Goal: Task Accomplishment & Management: Complete application form

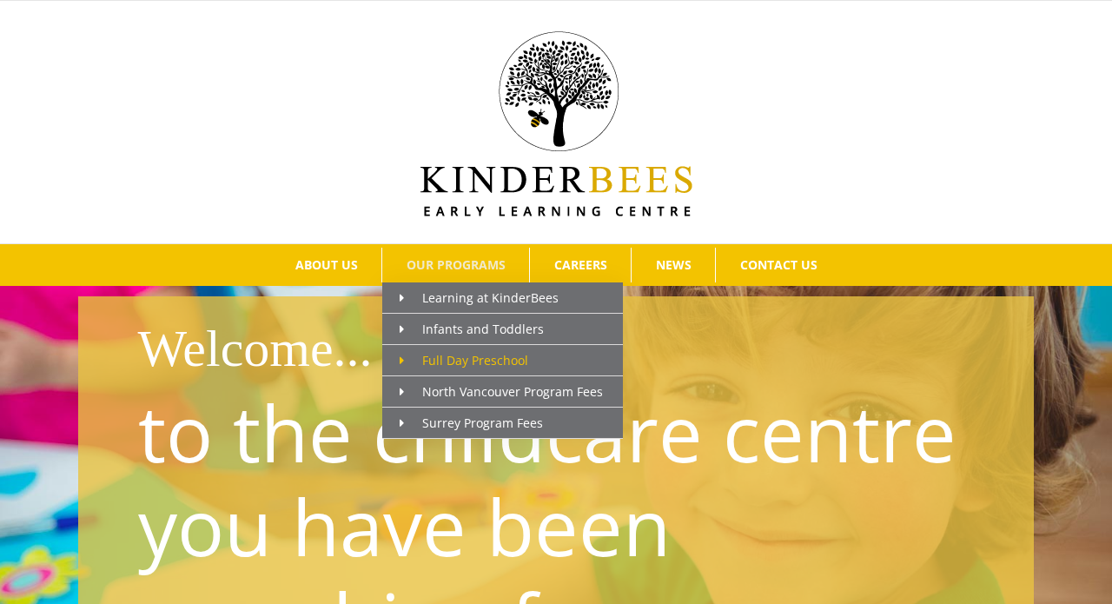
click at [480, 363] on span "Full Day Preschool" at bounding box center [464, 360] width 129 height 17
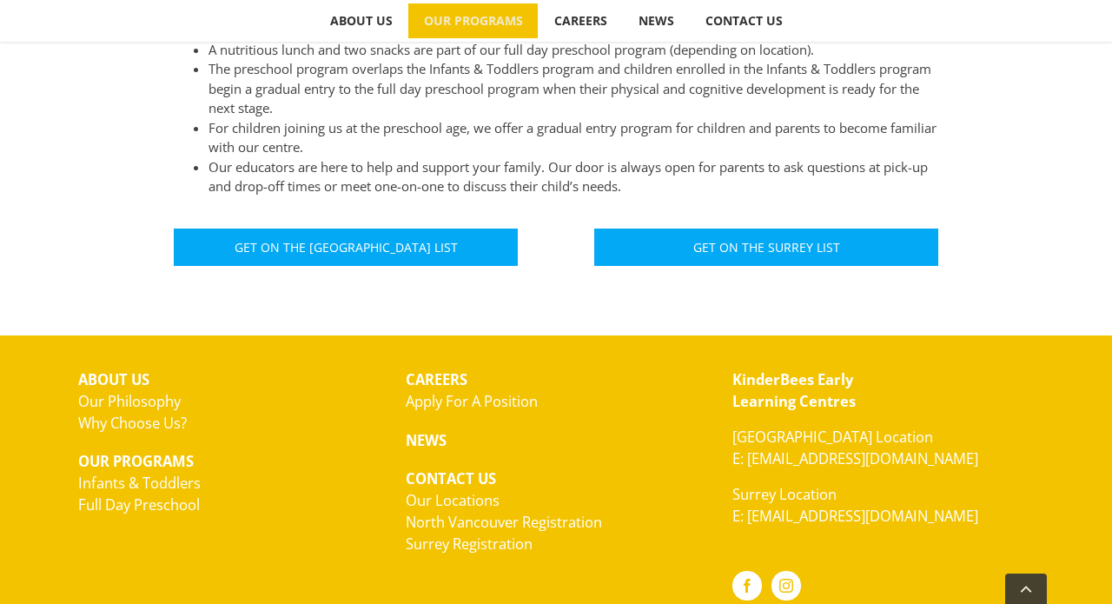
scroll to position [1101, 0]
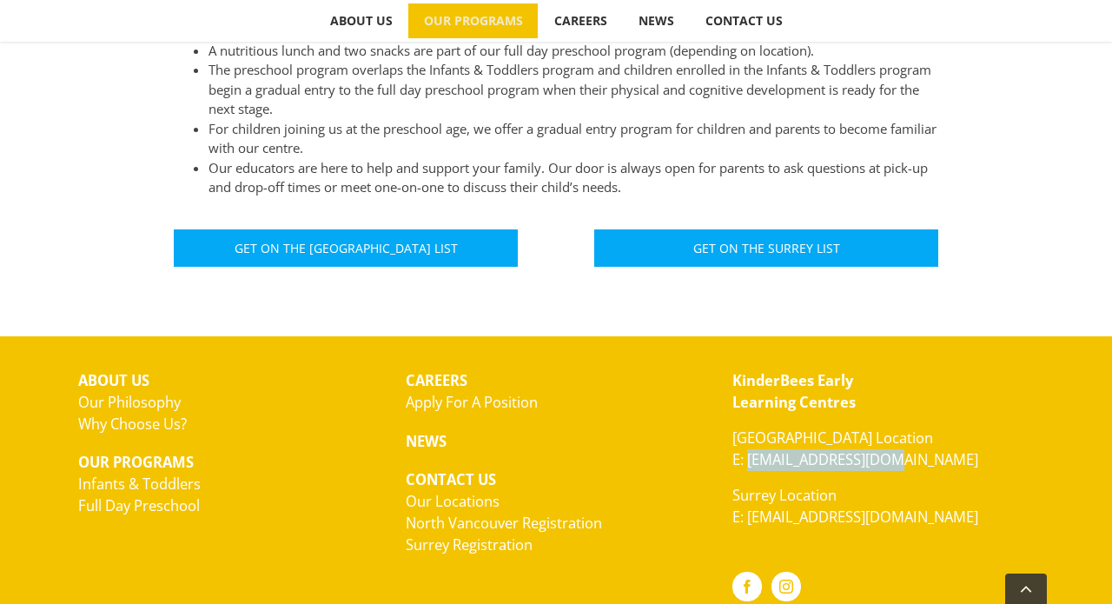
drag, startPoint x: 898, startPoint y: 392, endPoint x: 750, endPoint y: 392, distance: 148.6
click at [750, 427] on p "North Vancouver Location E: hello@kinderbees.ca" at bounding box center [882, 448] width 301 height 43
copy link "[EMAIL_ADDRESS][DOMAIN_NAME]"
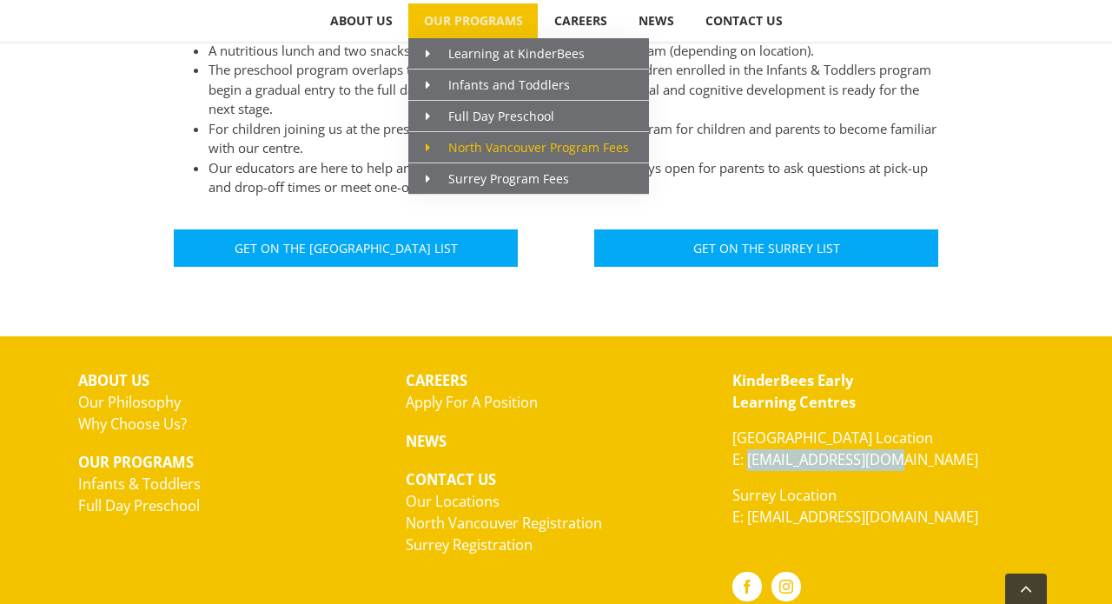
click at [500, 151] on span "North Vancouver Program Fees" at bounding box center [527, 147] width 203 height 17
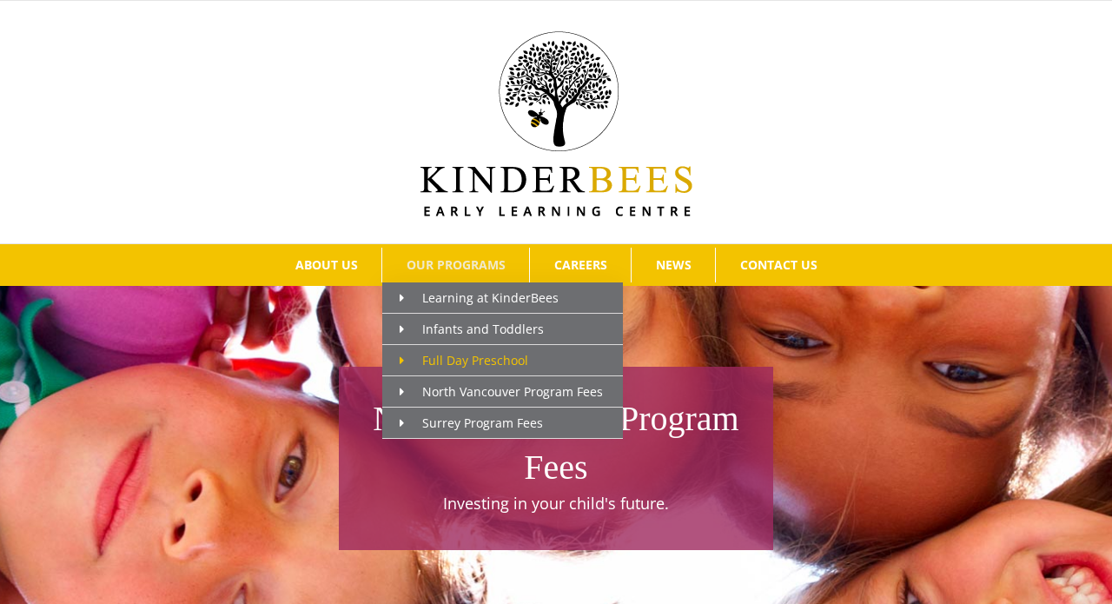
click at [475, 345] on link "Full Day Preschool" at bounding box center [502, 360] width 241 height 31
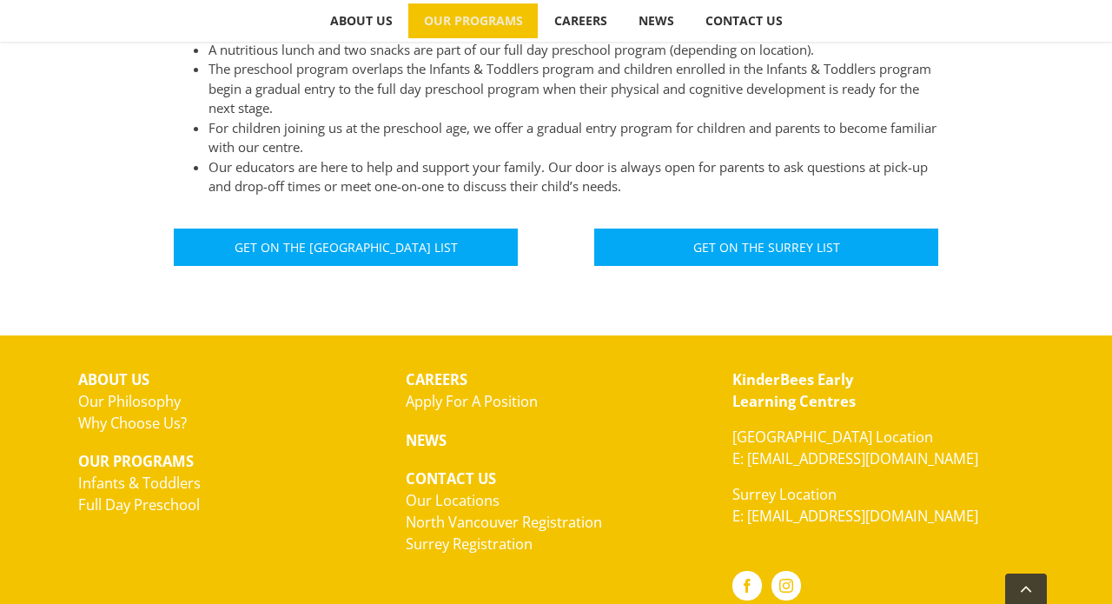
scroll to position [1101, 0]
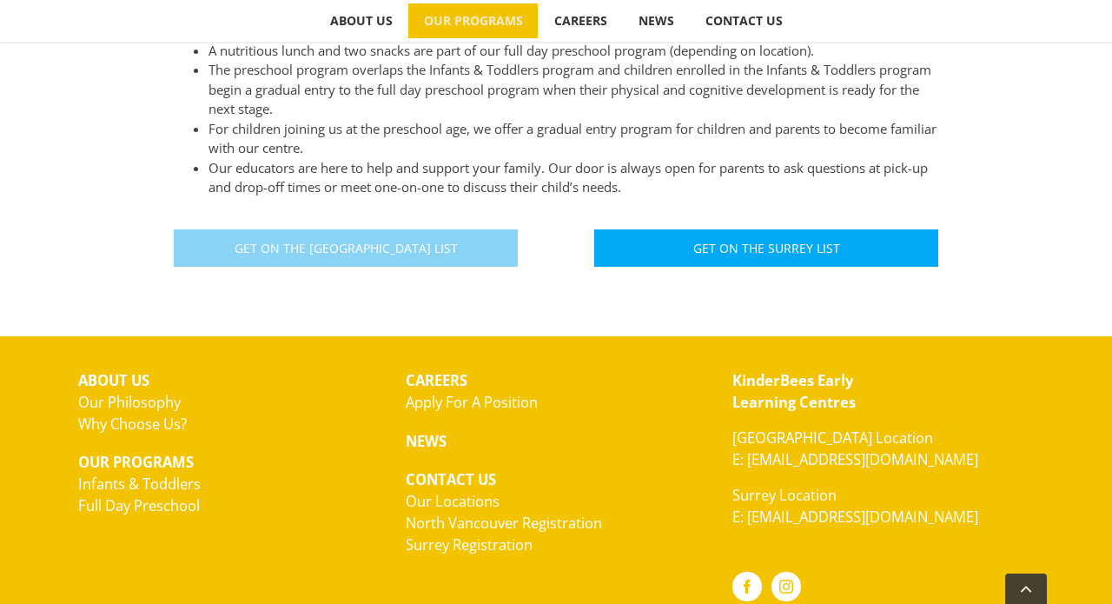
click at [341, 241] on span "Get On The North Vancouver List" at bounding box center [346, 248] width 223 height 15
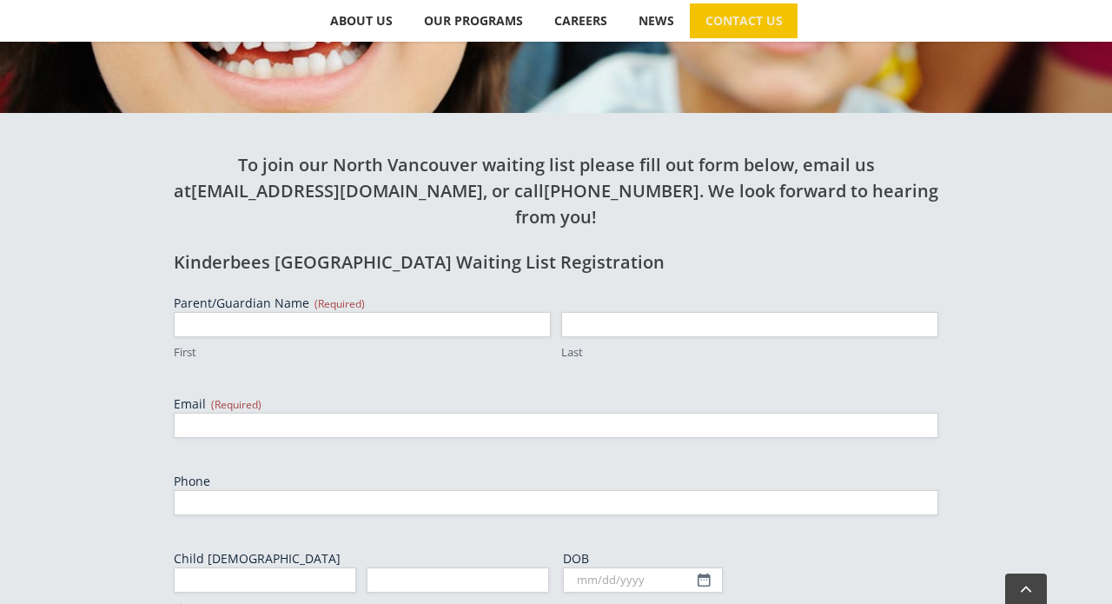
scroll to position [483, 0]
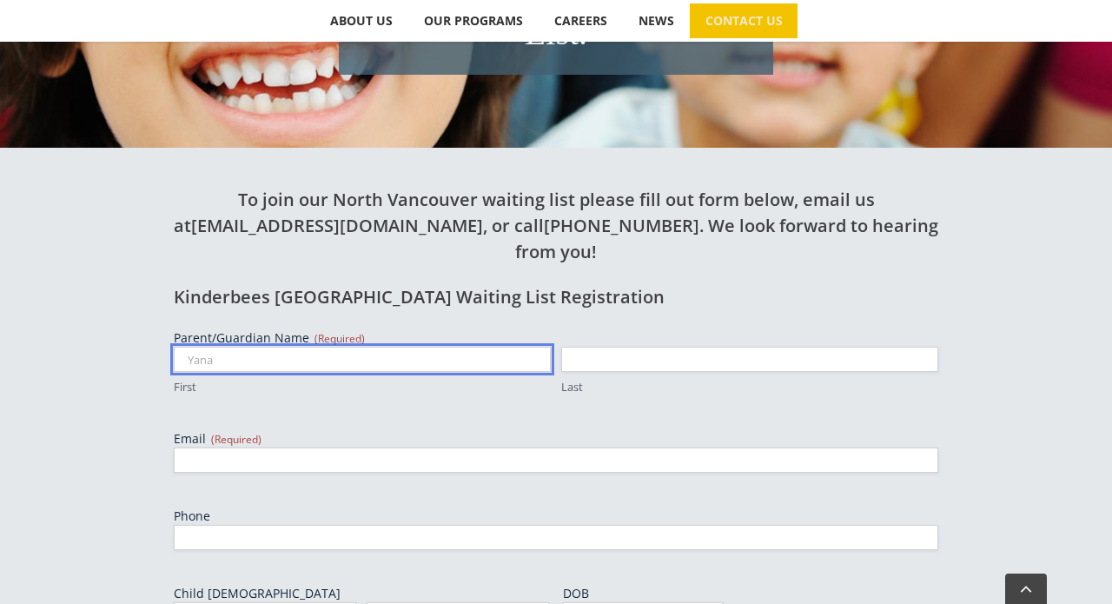
type input "Yana"
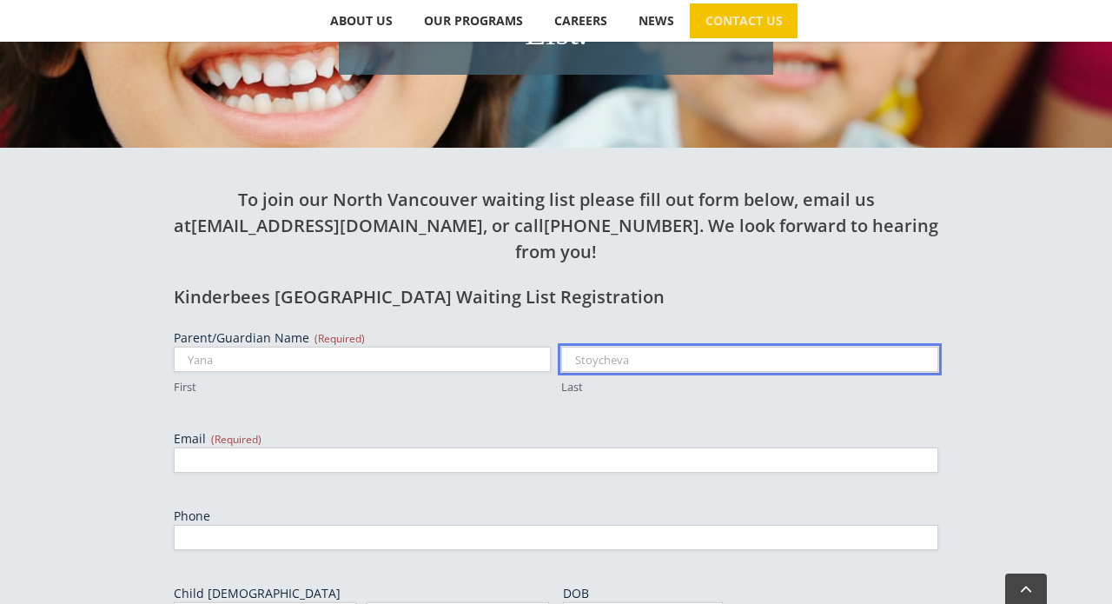
type input "Stoycheva"
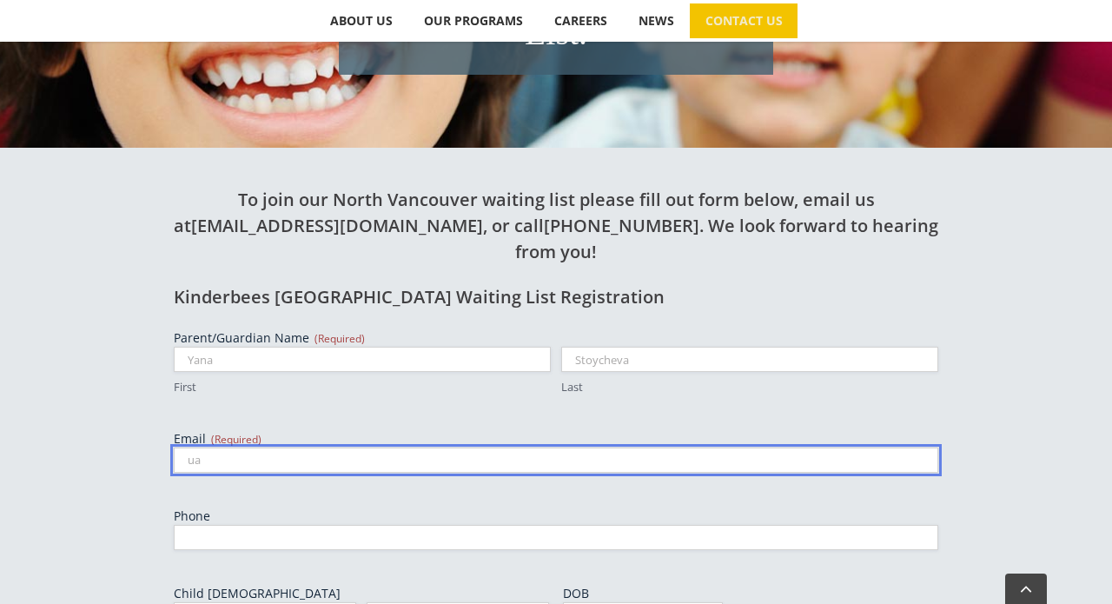
type input "u"
type input "[EMAIL_ADDRESS][DOMAIN_NAME]"
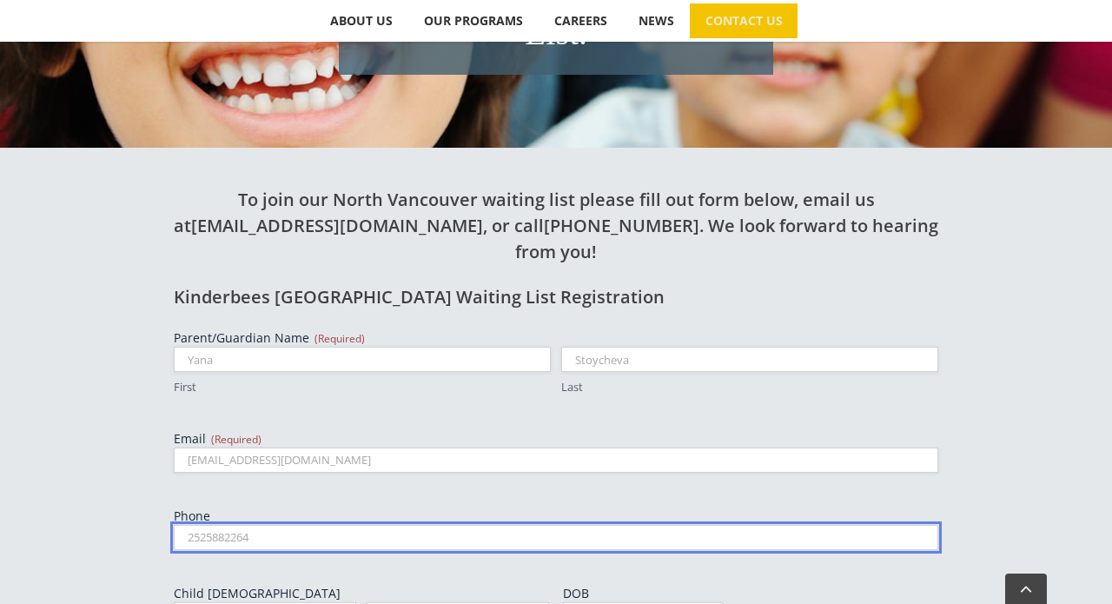
scroll to position [698, 0]
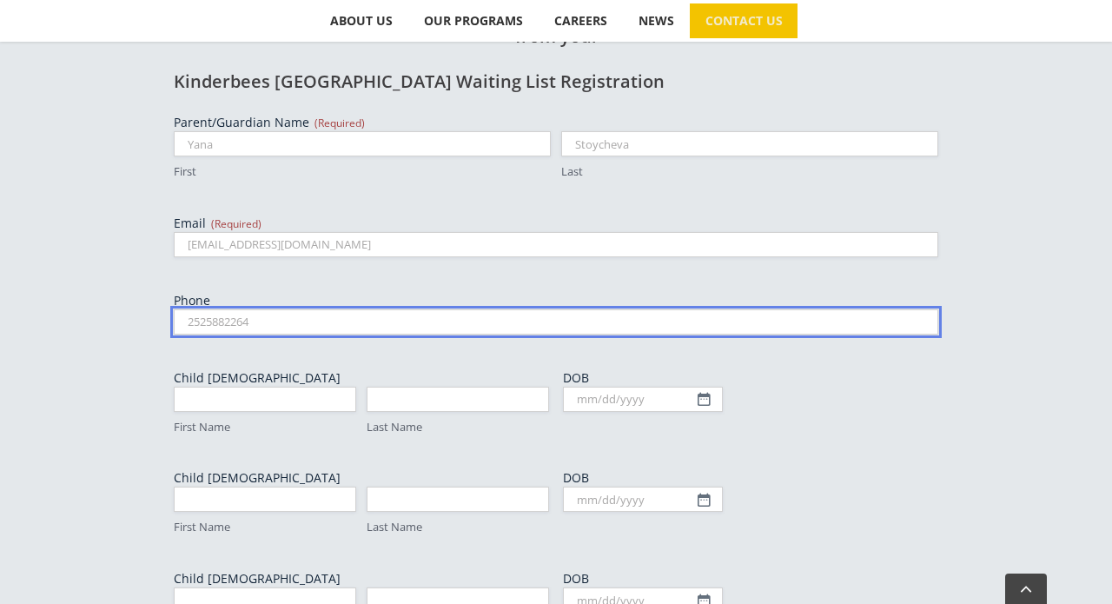
type input "2525882264"
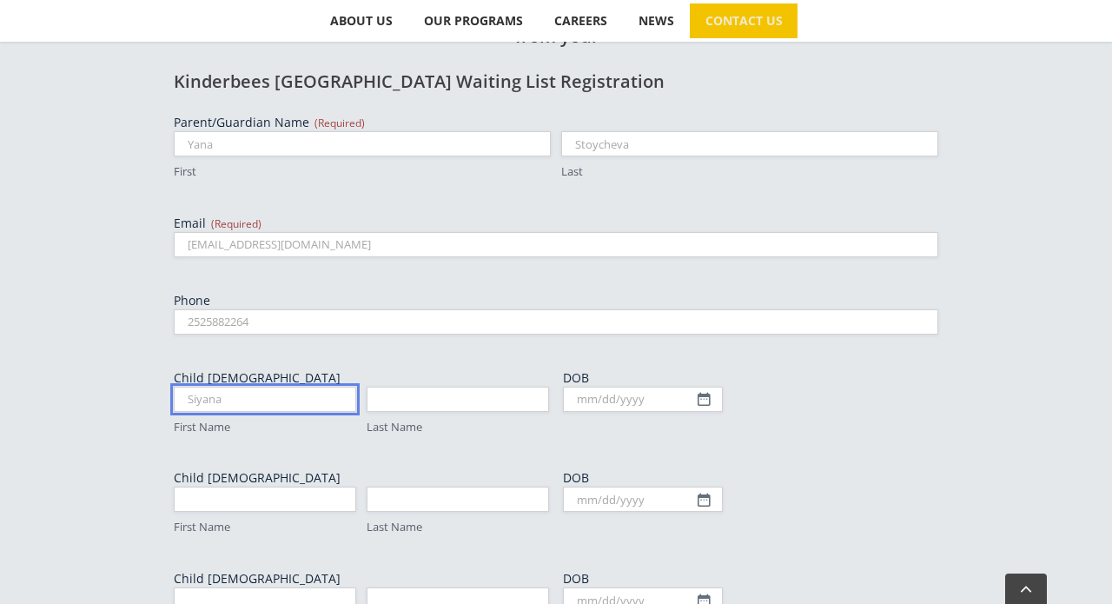
type input "Siyana"
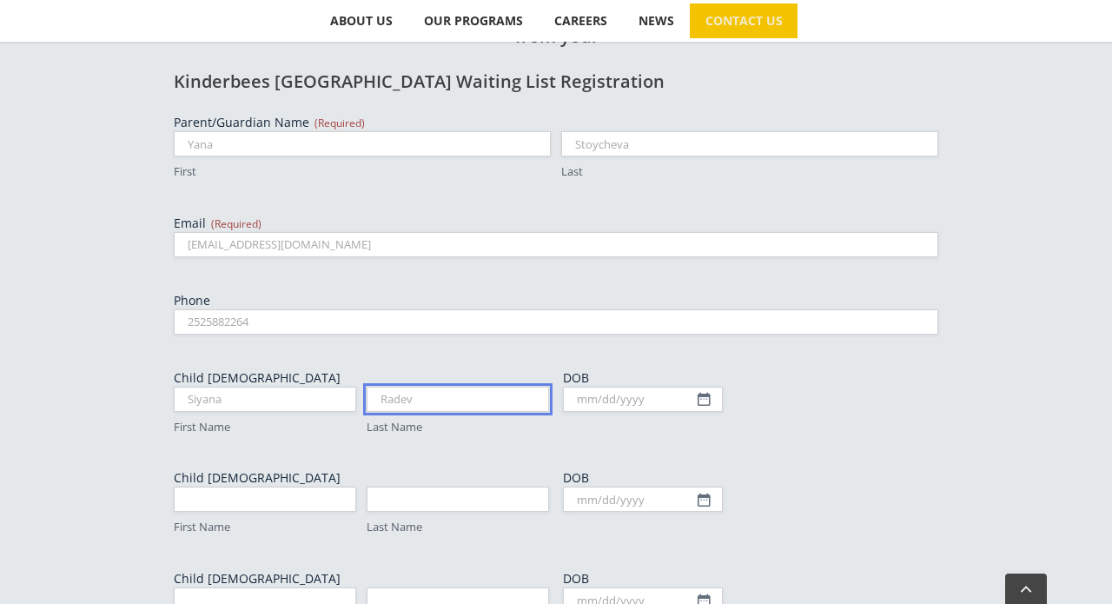
type input "Radev"
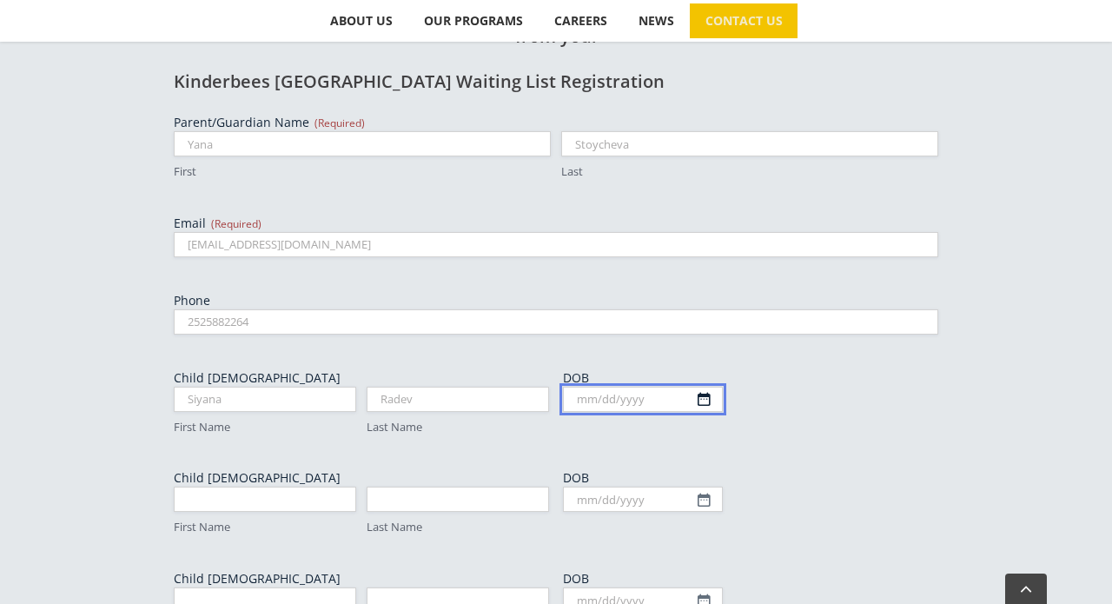
click at [576, 317] on body "Skip to content Search for:  ABOUT US Our Philosophy Why Choose Us? OUR PROGRA…" at bounding box center [556, 294] width 1112 height 1984
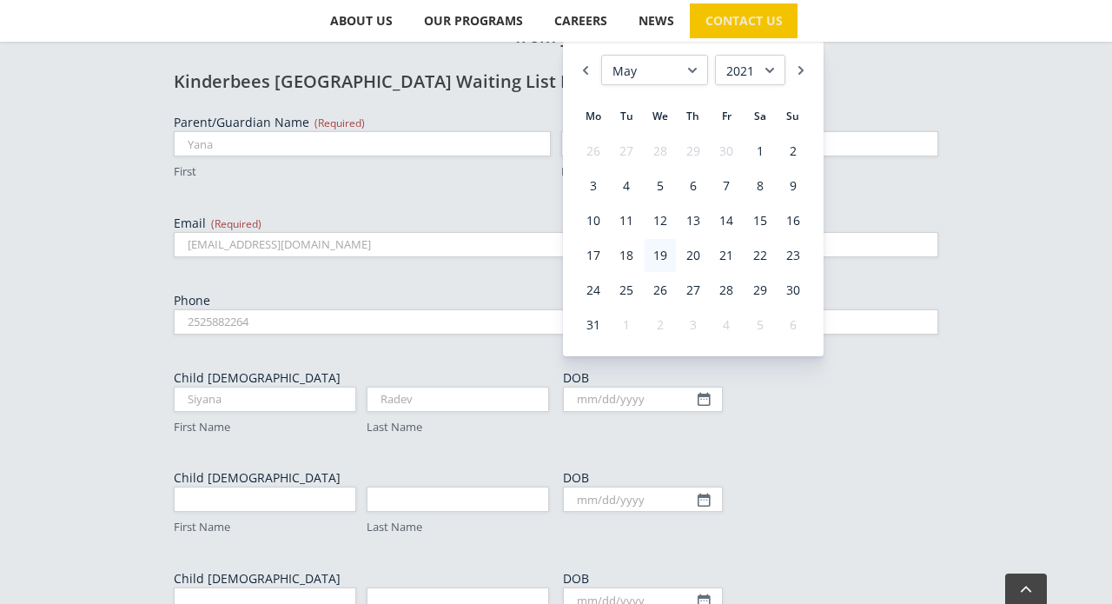
click at [669, 264] on link "19" at bounding box center [660, 255] width 31 height 33
type input "05/19/2021"
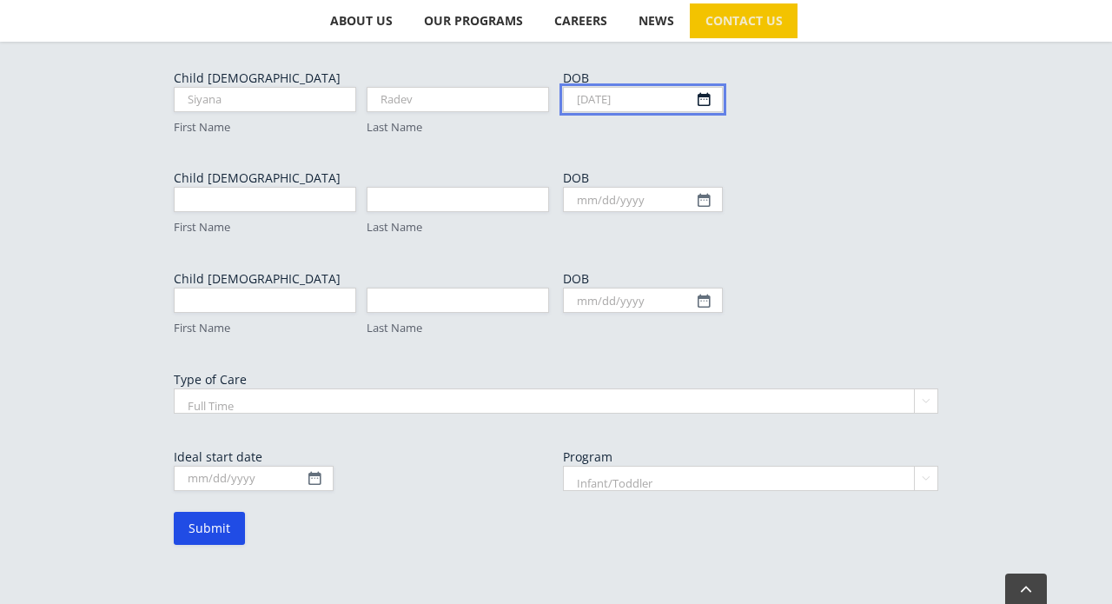
scroll to position [1005, 0]
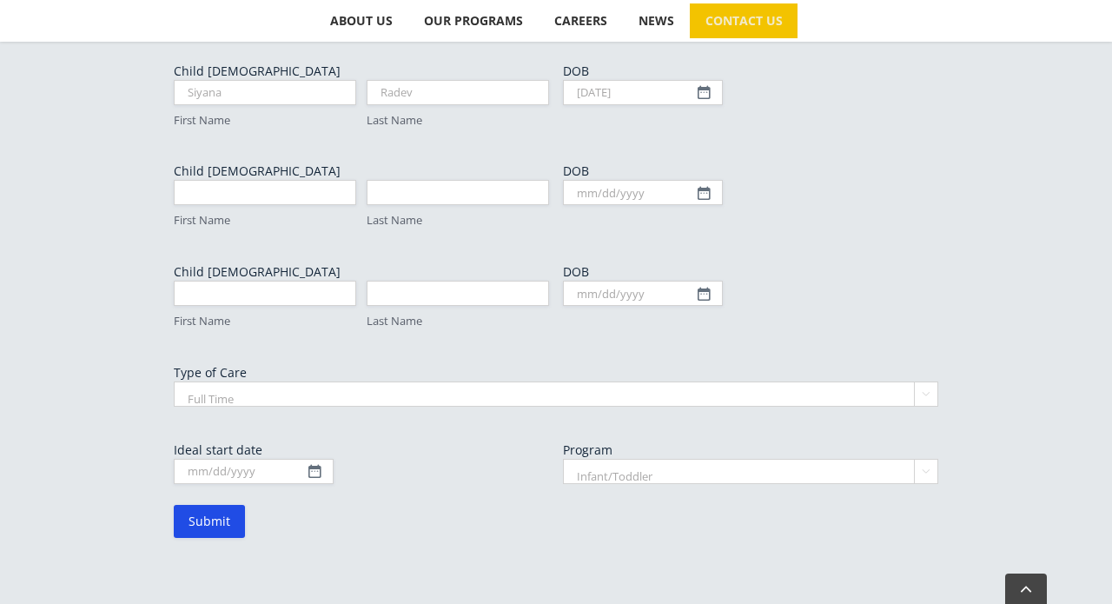
select select "Part Time"
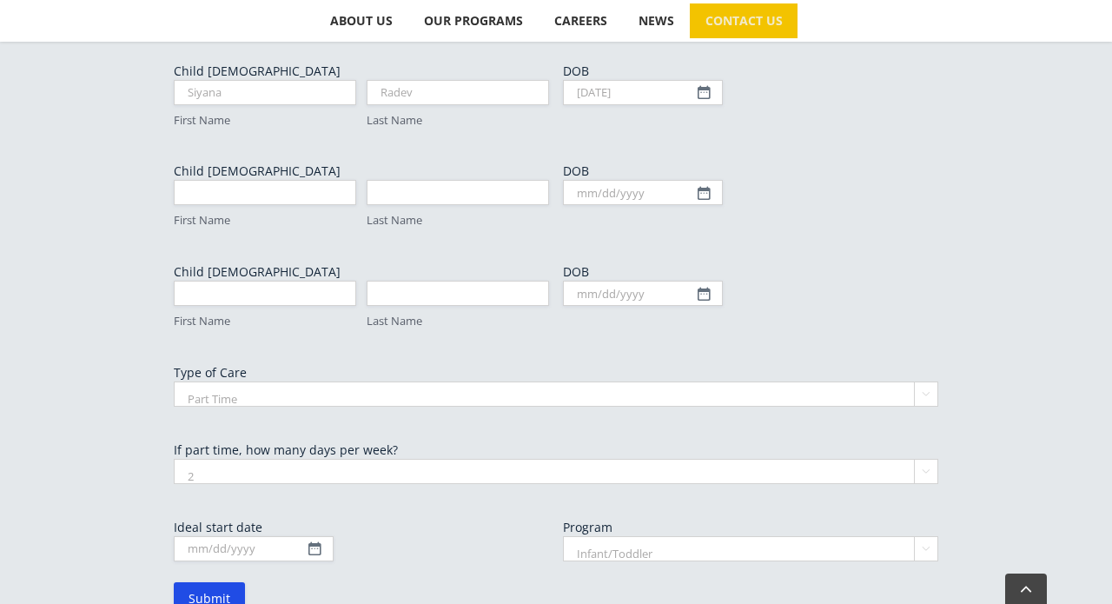
select select "3"
click at [317, 536] on input "Ideal start date" at bounding box center [254, 548] width 160 height 25
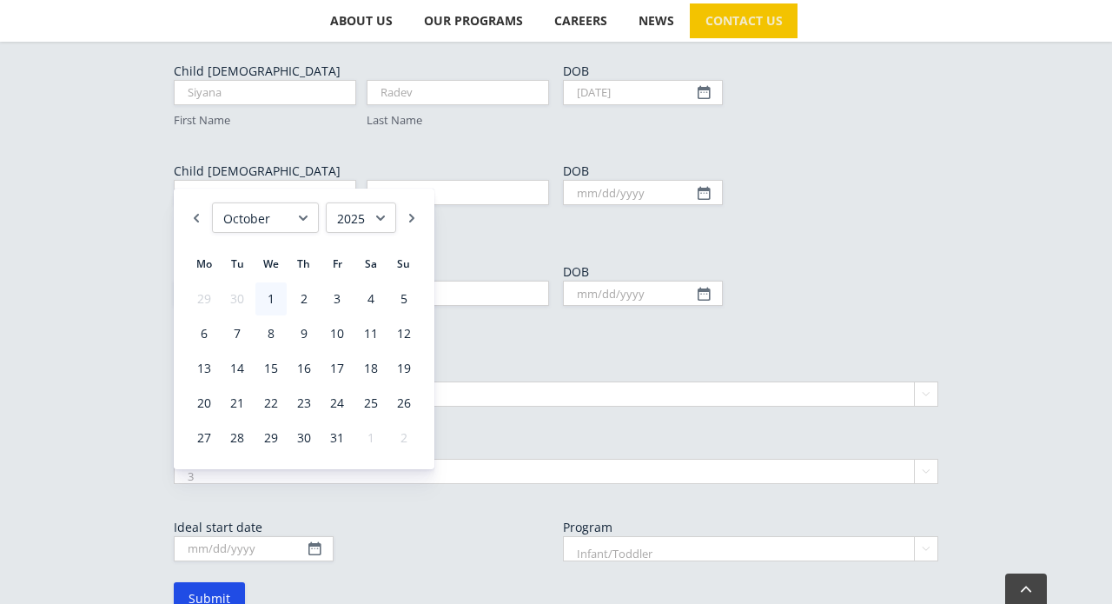
click at [275, 306] on link "1" at bounding box center [270, 298] width 31 height 33
type input "10/01/2025"
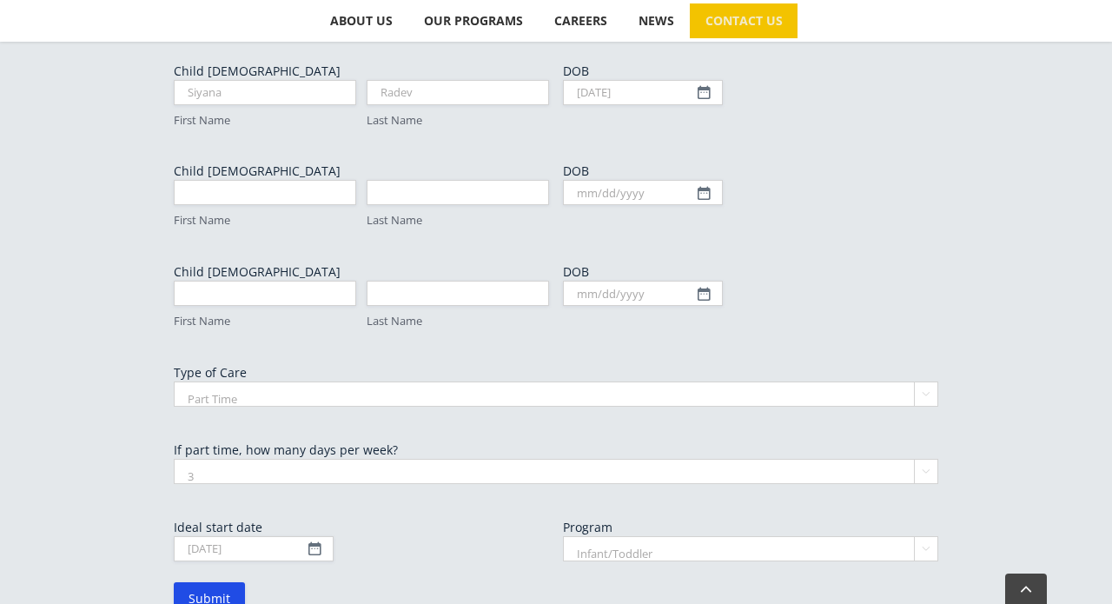
select select "Preschool"
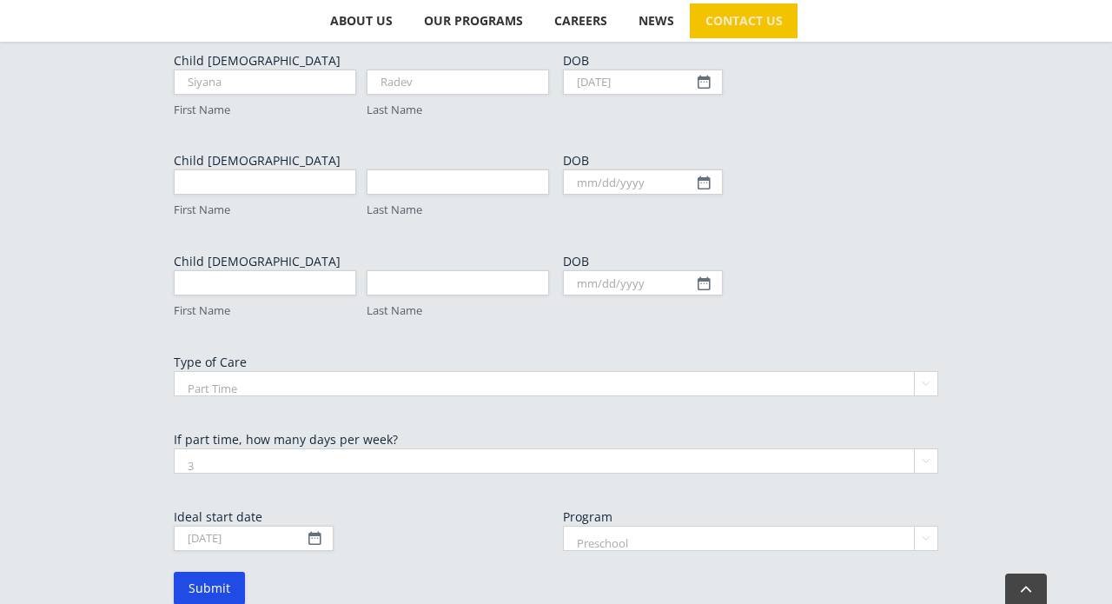
scroll to position [1038, 0]
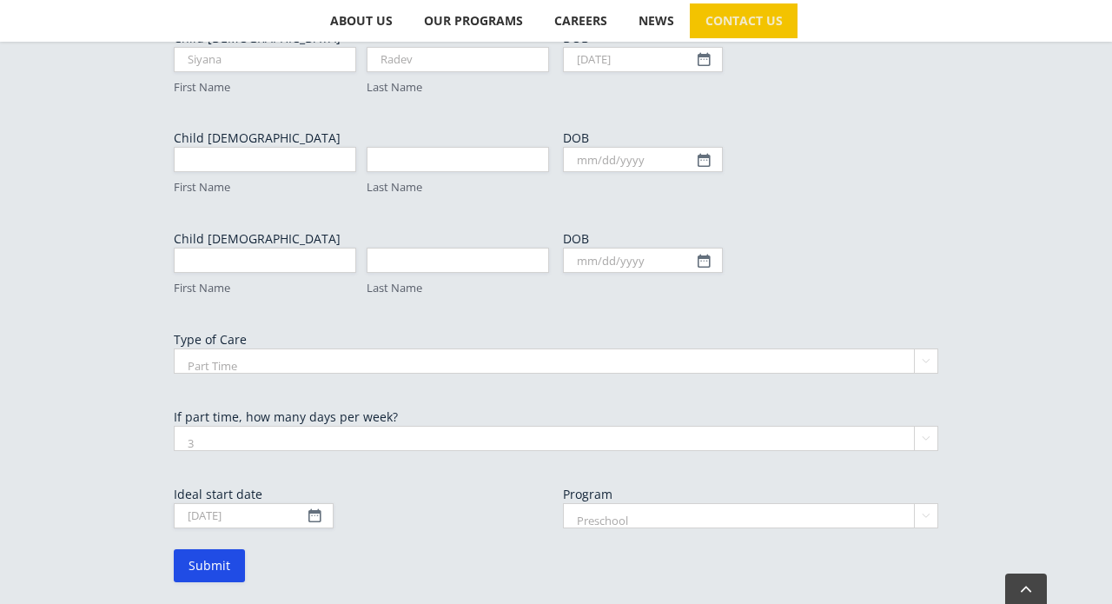
select select "2"
click at [209, 549] on input "Submit" at bounding box center [209, 565] width 71 height 33
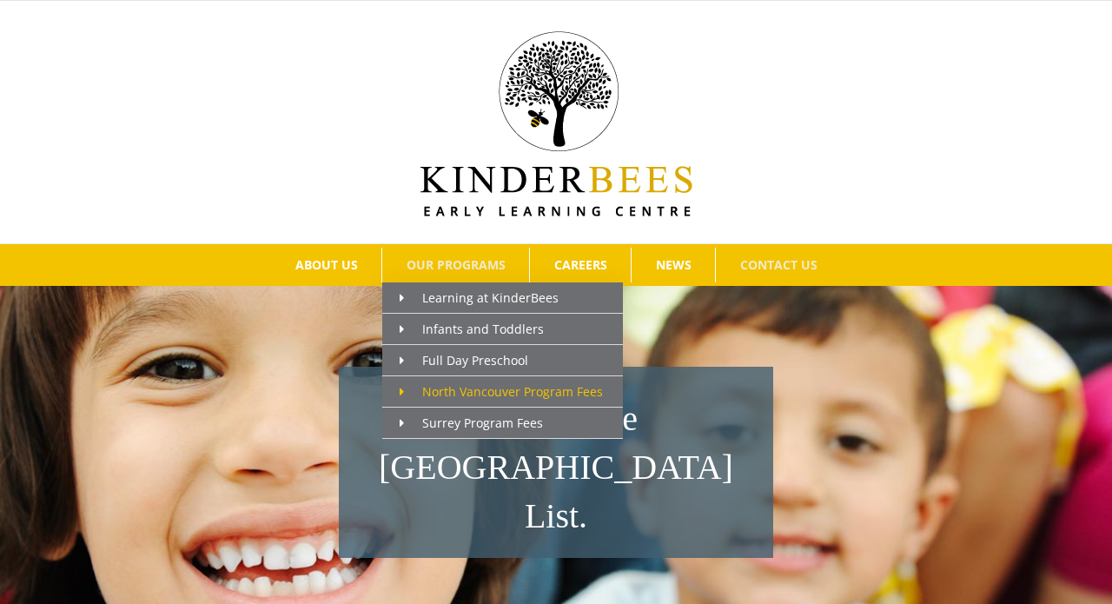
click at [454, 400] on link "North Vancouver Program Fees" at bounding box center [502, 391] width 241 height 31
